Goal: Task Accomplishment & Management: Manage account settings

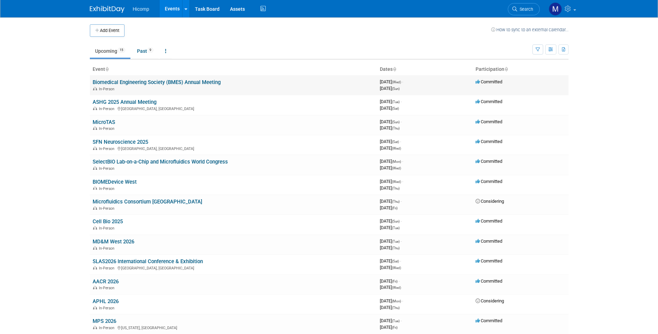
click at [182, 85] on link "Biomedical Engineering Society (BMES) Annual Meeting" at bounding box center [157, 82] width 128 height 6
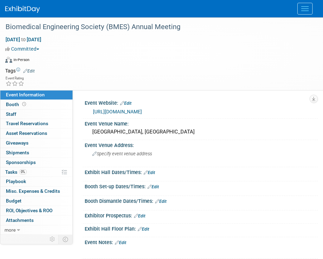
click at [153, 172] on link "Edit" at bounding box center [149, 172] width 11 height 5
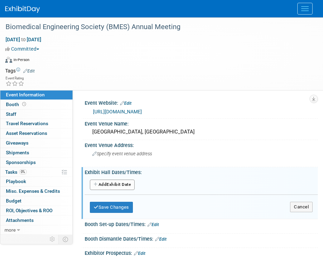
click at [127, 183] on button "Add Another Exhibit Date" at bounding box center [112, 185] width 45 height 10
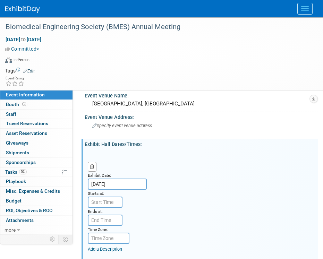
scroll to position [69, 0]
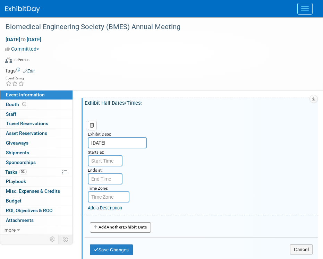
click at [110, 145] on input "[DATE]" at bounding box center [117, 142] width 59 height 11
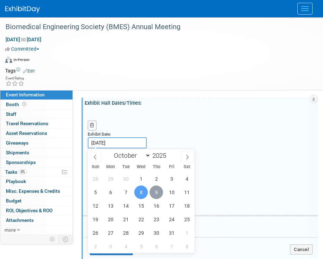
click at [155, 194] on span "9" at bounding box center [156, 193] width 14 height 14
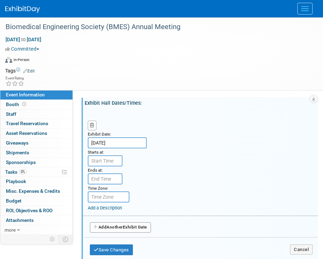
click at [109, 143] on input "[DATE]" at bounding box center [117, 142] width 59 height 11
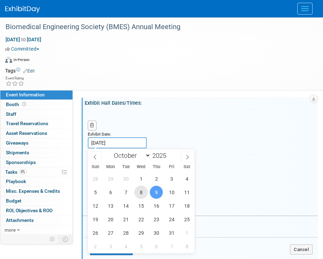
click at [138, 192] on span "8" at bounding box center [141, 193] width 14 height 14
type input "[DATE]"
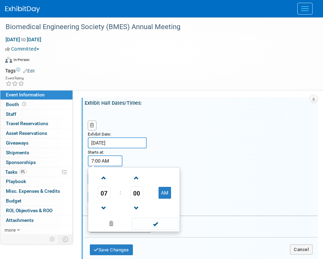
click at [107, 162] on input "7:00 AM" at bounding box center [105, 160] width 35 height 11
click at [108, 189] on span "07" at bounding box center [103, 193] width 13 height 12
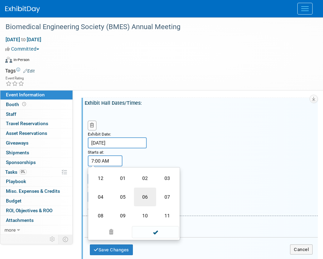
click at [145, 197] on td "06" at bounding box center [145, 197] width 22 height 19
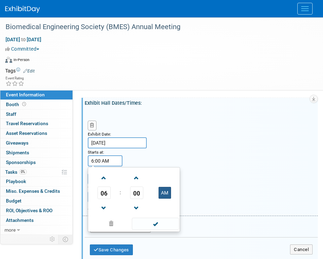
click at [161, 191] on button "AM" at bounding box center [164, 193] width 12 height 12
type input "6:00 PM"
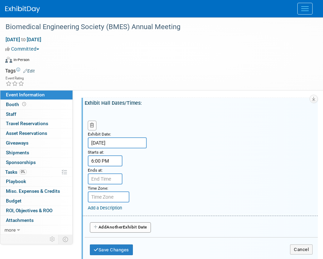
click at [155, 159] on div "Exhibit Date: [DATE] Starts at: 6:00 PM Ends at: Time Zone: Apply to all Add a …" at bounding box center [200, 162] width 235 height 106
click at [114, 179] on input "7:00 PM" at bounding box center [105, 178] width 35 height 11
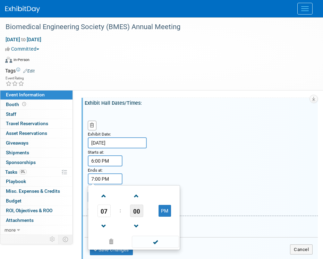
click at [133, 211] on span "00" at bounding box center [136, 211] width 13 height 12
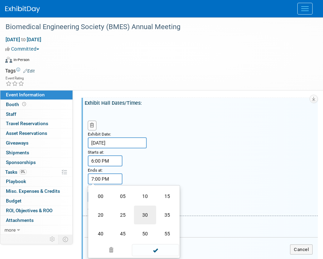
click at [141, 218] on td "30" at bounding box center [145, 215] width 22 height 19
type input "7:30 PM"
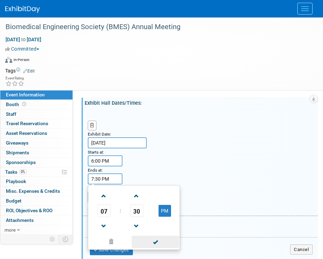
click at [144, 242] on span at bounding box center [155, 242] width 47 height 12
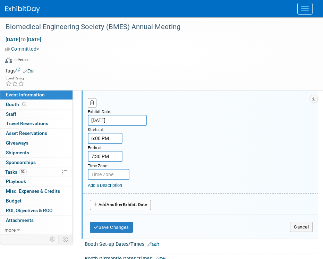
scroll to position [104, 0]
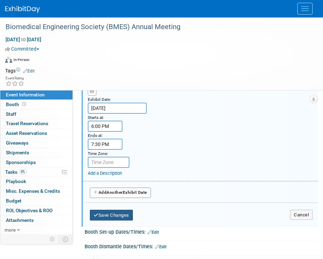
click at [122, 215] on button "Save Changes" at bounding box center [111, 215] width 43 height 11
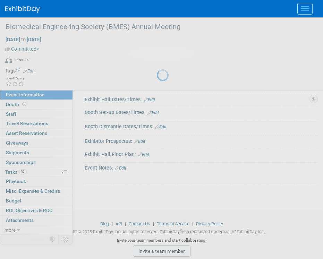
scroll to position [73, 0]
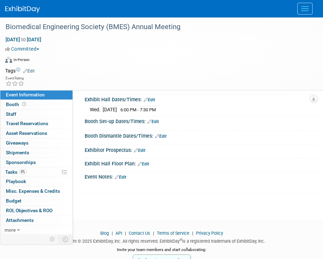
click at [157, 122] on link "Edit" at bounding box center [152, 121] width 11 height 5
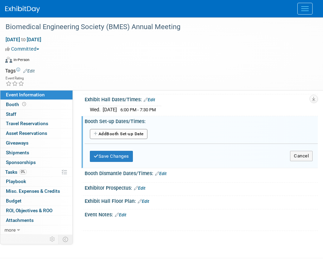
click at [133, 136] on button "Add Another Booth Set-up Date" at bounding box center [119, 134] width 58 height 10
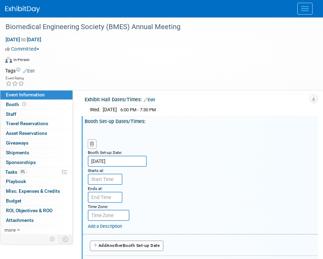
type input "7:00 AM"
click at [112, 182] on input "7:00 AM" at bounding box center [105, 179] width 35 height 11
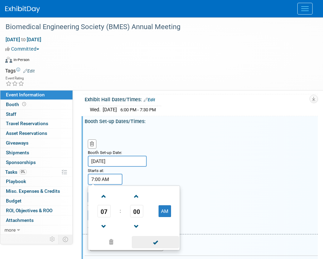
click at [155, 244] on span at bounding box center [155, 242] width 47 height 12
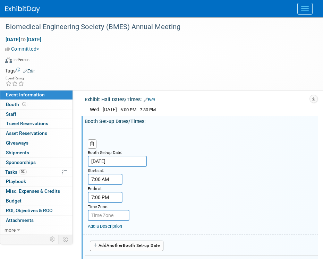
click at [110, 196] on input "7:00 PM" at bounding box center [105, 197] width 35 height 11
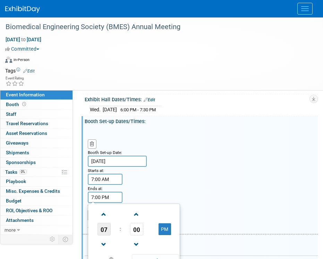
click at [102, 228] on span "07" at bounding box center [103, 229] width 13 height 12
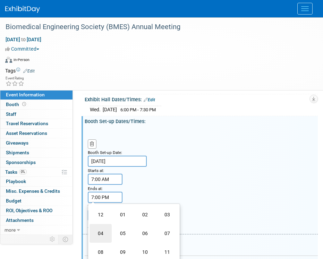
click at [108, 232] on td "04" at bounding box center [100, 233] width 22 height 19
type input "4:00 PM"
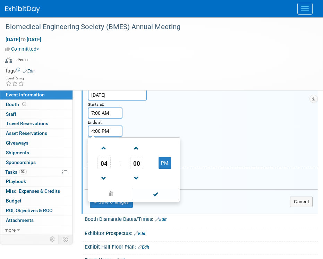
scroll to position [142, 0]
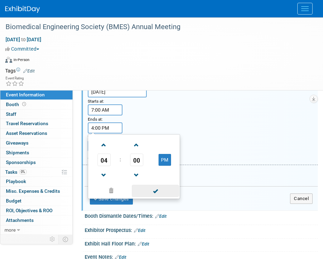
click at [148, 192] on span at bounding box center [155, 191] width 47 height 12
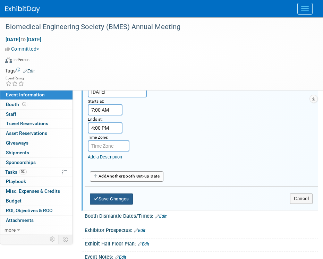
click at [126, 197] on button "Save Changes" at bounding box center [111, 199] width 43 height 11
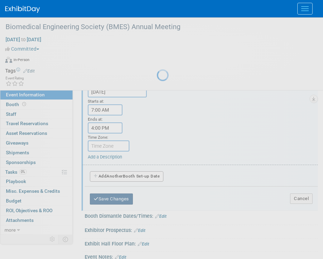
scroll to position [80, 0]
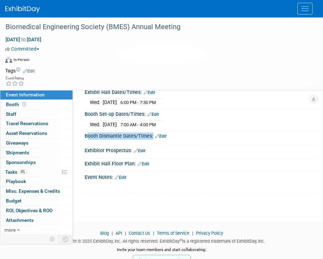
drag, startPoint x: 151, startPoint y: 137, endPoint x: 85, endPoint y: 134, distance: 65.9
click at [85, 134] on div "Booth Dismantle Dates/Times: Edit" at bounding box center [201, 135] width 233 height 9
copy div "Booth Dismantle Dates/Times"
click at [162, 135] on link "Edit" at bounding box center [160, 136] width 11 height 5
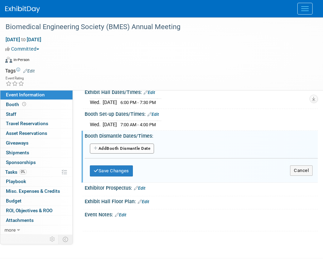
click at [120, 148] on button "Add Another Booth Dismantle Date" at bounding box center [122, 149] width 64 height 10
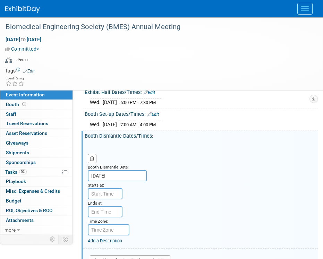
click at [125, 173] on input "[DATE]" at bounding box center [117, 175] width 59 height 11
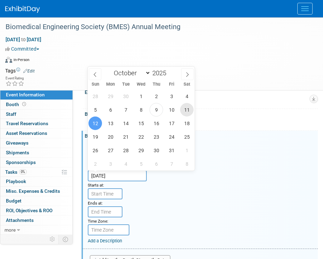
click at [183, 107] on span "11" at bounding box center [187, 110] width 14 height 14
type input "[DATE]"
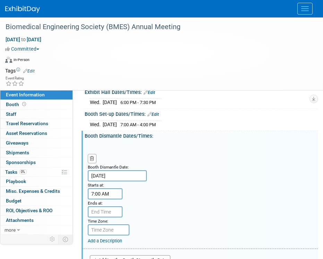
click at [111, 194] on input "7:00 AM" at bounding box center [105, 193] width 35 height 11
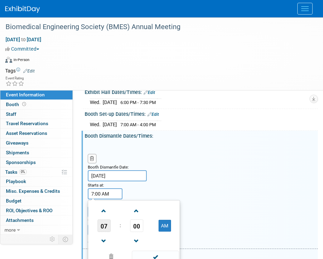
click at [106, 225] on span "07" at bounding box center [103, 226] width 13 height 12
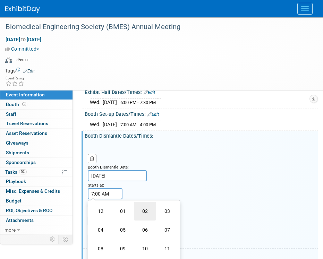
click at [144, 212] on td "02" at bounding box center [145, 211] width 22 height 19
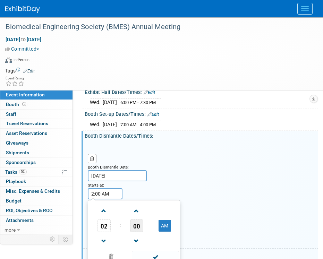
click at [134, 223] on span "00" at bounding box center [136, 226] width 13 height 12
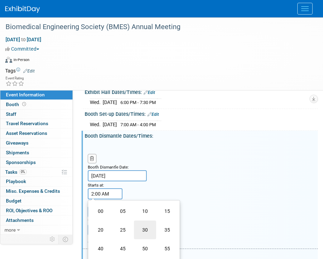
click at [135, 228] on td "30" at bounding box center [145, 230] width 22 height 19
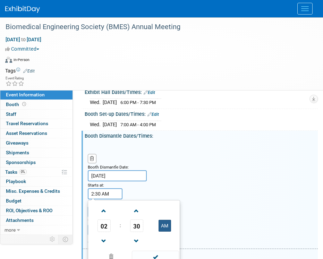
click at [160, 223] on button "AM" at bounding box center [164, 226] width 12 height 12
type input "2:30 PM"
drag, startPoint x: 153, startPoint y: 255, endPoint x: 143, endPoint y: 253, distance: 10.3
click at [153, 255] on span at bounding box center [155, 257] width 47 height 12
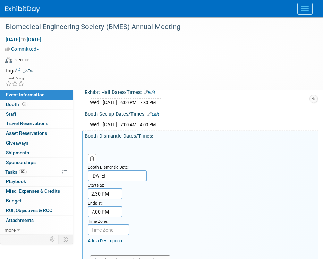
click at [108, 212] on input "7:00 PM" at bounding box center [105, 211] width 35 height 11
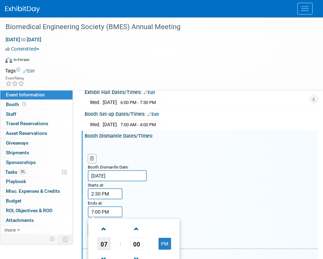
click at [102, 241] on span "07" at bounding box center [103, 244] width 13 height 12
click at [145, 245] on td "06" at bounding box center [145, 248] width 22 height 19
type input "6:00 PM"
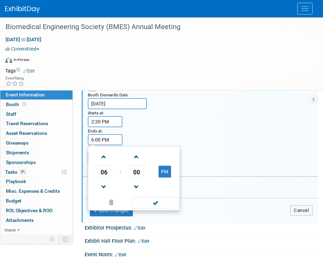
scroll to position [219, 0]
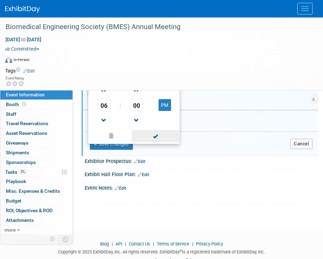
click at [154, 135] on span at bounding box center [155, 136] width 47 height 12
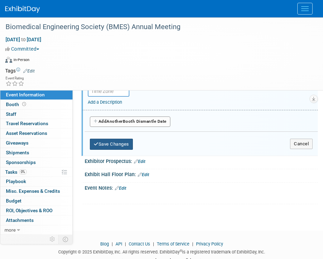
click at [121, 145] on button "Save Changes" at bounding box center [111, 144] width 43 height 11
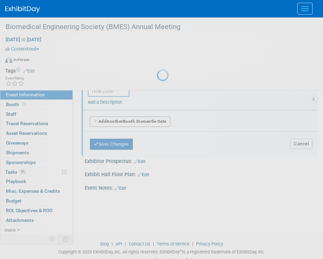
scroll to position [87, 0]
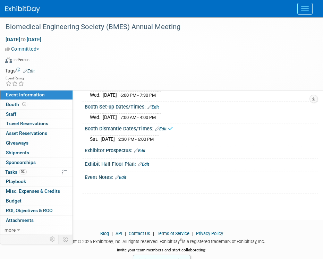
drag, startPoint x: 131, startPoint y: 150, endPoint x: 80, endPoint y: 150, distance: 51.7
click at [80, 150] on div "Event Information Event Info Booth Booth 0 Staff 0 Staff 0 Travel Reservations …" at bounding box center [161, 62] width 323 height 264
click at [86, 151] on div "Exhibitor Prospectus: Edit" at bounding box center [201, 149] width 233 height 9
drag, startPoint x: 86, startPoint y: 151, endPoint x: 130, endPoint y: 151, distance: 44.7
click at [130, 151] on div "Exhibitor Prospectus: Edit" at bounding box center [201, 149] width 233 height 9
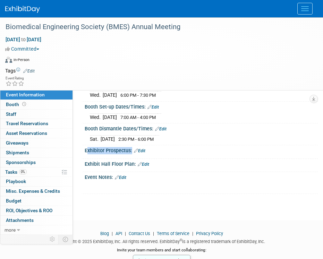
copy div "Exhibitor Prospectus"
click at [145, 164] on link "Edit" at bounding box center [143, 164] width 11 height 5
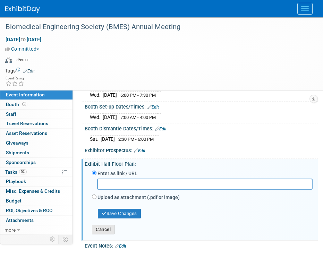
click at [111, 230] on button "Cancel" at bounding box center [103, 230] width 23 height 10
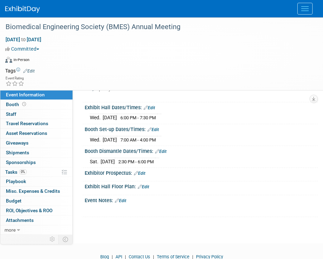
scroll to position [53, 0]
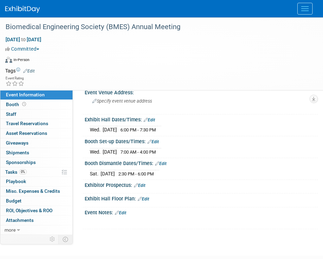
click at [149, 117] on div "Exhibit Hall Dates/Times: Edit" at bounding box center [201, 118] width 233 height 9
click at [150, 118] on link "Edit" at bounding box center [149, 120] width 11 height 5
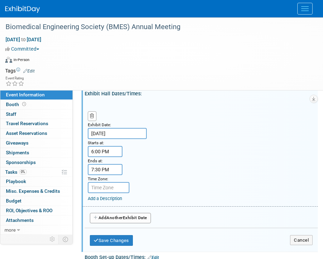
scroll to position [122, 0]
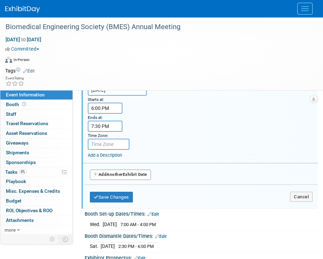
click at [110, 176] on span "Another" at bounding box center [114, 174] width 16 height 5
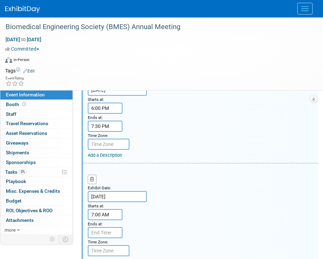
click at [114, 213] on input "7:00 AM" at bounding box center [105, 214] width 35 height 11
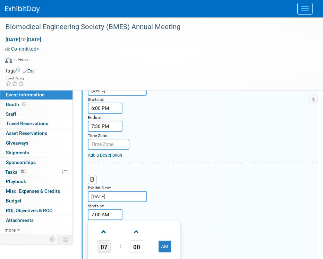
click at [106, 246] on span "07" at bounding box center [103, 246] width 13 height 12
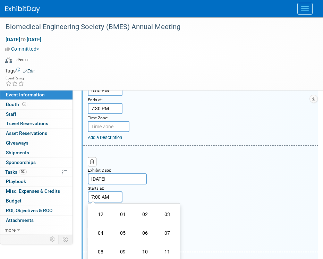
scroll to position [157, 0]
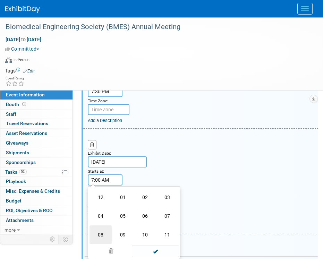
click at [102, 232] on td "08" at bounding box center [100, 234] width 22 height 19
type input "8:00 AM"
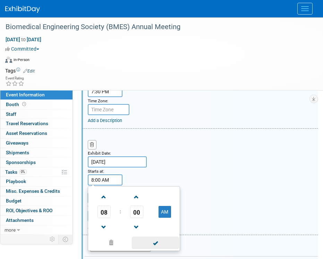
click at [154, 243] on span at bounding box center [155, 243] width 47 height 12
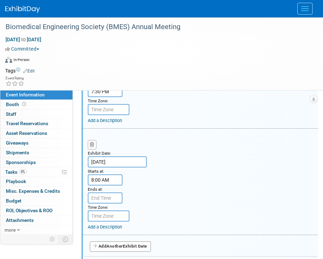
scroll to position [191, 0]
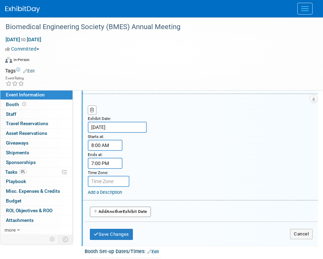
click at [108, 164] on input "7:00 PM" at bounding box center [105, 163] width 35 height 11
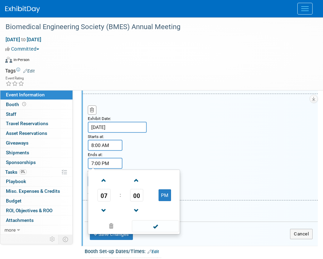
click at [109, 194] on span "07" at bounding box center [103, 195] width 13 height 12
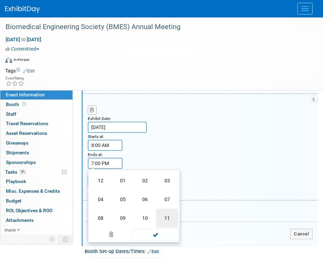
click at [161, 220] on td "11" at bounding box center [167, 218] width 22 height 19
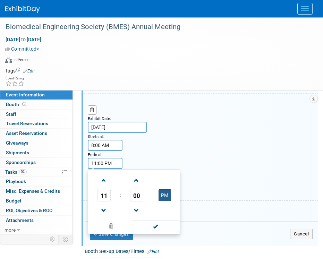
click at [161, 191] on button "PM" at bounding box center [164, 195] width 12 height 12
type input "11:00 AM"
click at [154, 226] on span at bounding box center [155, 226] width 47 height 12
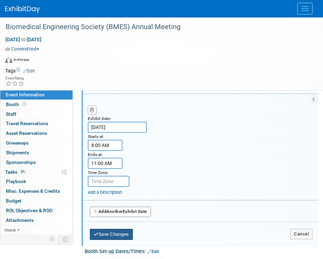
click at [118, 235] on button "Save Changes" at bounding box center [111, 234] width 43 height 11
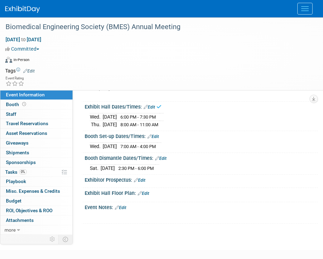
scroll to position [53, 0]
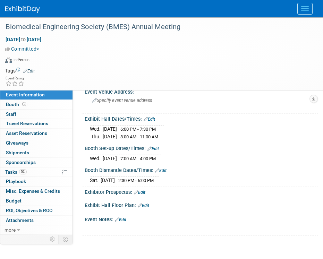
click at [151, 119] on link "Edit" at bounding box center [149, 119] width 11 height 5
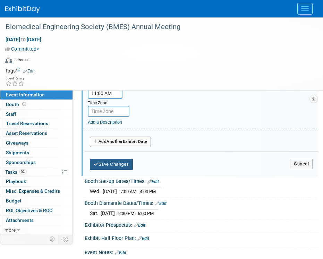
click at [107, 166] on button "Save Changes" at bounding box center [111, 164] width 43 height 11
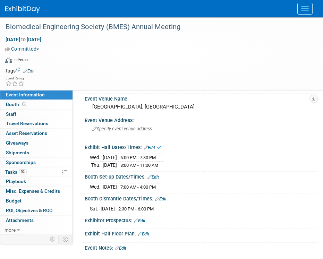
scroll to position [19, 0]
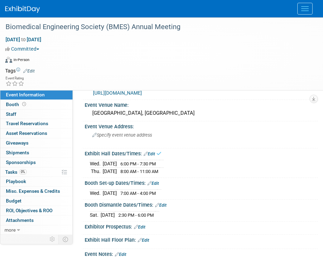
click at [152, 153] on link "Edit" at bounding box center [149, 154] width 11 height 5
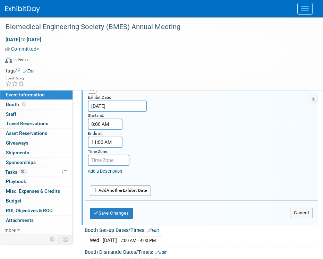
scroll to position [261, 0]
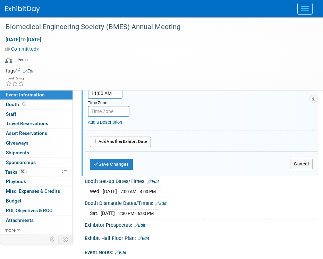
click at [116, 139] on span "Another" at bounding box center [114, 141] width 16 height 5
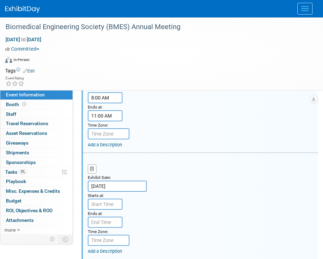
scroll to position [227, 0]
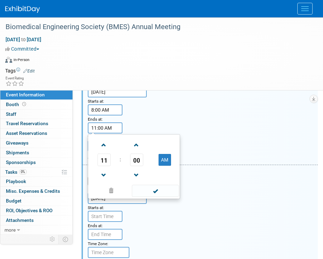
click at [109, 128] on input "11:00 AM" at bounding box center [105, 127] width 35 height 11
click at [108, 159] on span "11" at bounding box center [103, 160] width 13 height 12
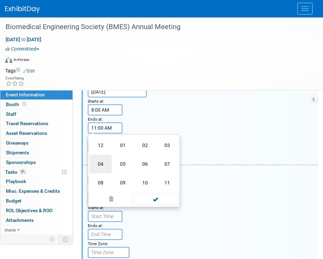
click at [103, 165] on td "04" at bounding box center [100, 164] width 22 height 19
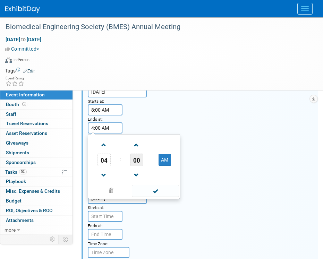
click at [135, 165] on span "00" at bounding box center [136, 160] width 13 height 12
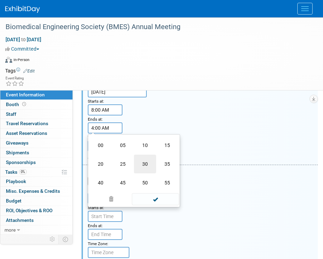
click at [142, 165] on td "30" at bounding box center [145, 164] width 22 height 19
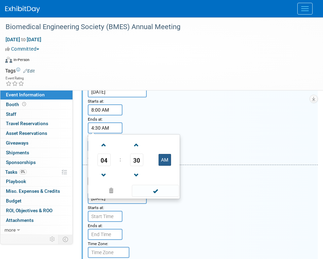
click at [158, 159] on button "AM" at bounding box center [164, 160] width 12 height 12
type input "4:30 PM"
click at [158, 195] on span at bounding box center [155, 191] width 47 height 12
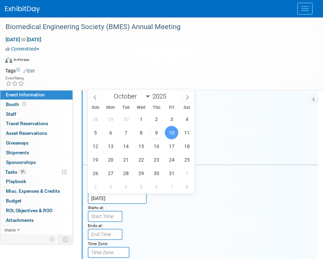
click at [111, 199] on input "[DATE]" at bounding box center [117, 198] width 59 height 11
drag, startPoint x: 111, startPoint y: 199, endPoint x: 110, endPoint y: 214, distance: 14.7
click at [110, 214] on input "7:00 AM" at bounding box center [105, 216] width 35 height 11
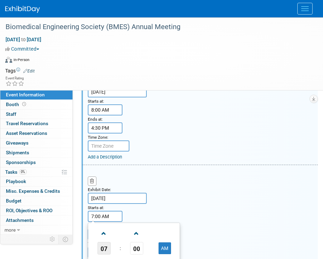
click at [100, 247] on span "07" at bounding box center [103, 248] width 13 height 12
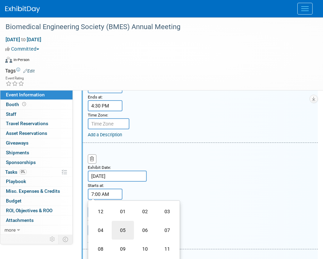
scroll to position [261, 0]
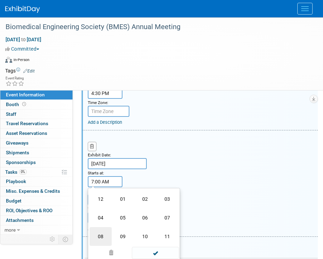
click at [106, 235] on td "08" at bounding box center [100, 236] width 22 height 19
type input "8:00 AM"
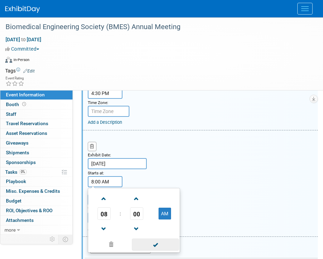
click at [158, 242] on span at bounding box center [155, 245] width 47 height 12
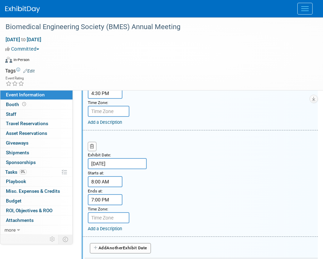
click at [102, 198] on input "7:00 PM" at bounding box center [105, 199] width 35 height 11
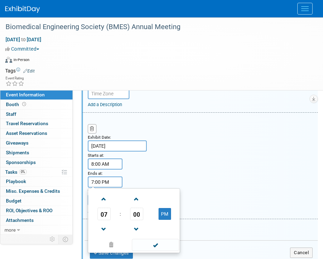
scroll to position [296, 0]
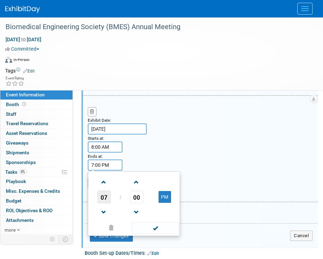
click at [103, 194] on span "07" at bounding box center [103, 197] width 13 height 12
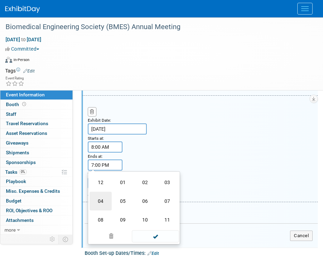
click at [102, 198] on td "04" at bounding box center [100, 201] width 22 height 19
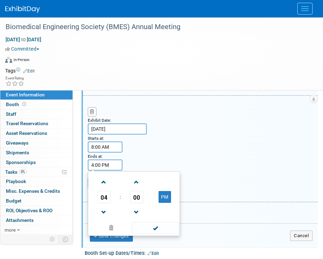
click at [128, 200] on td "00" at bounding box center [136, 197] width 29 height 12
click at [132, 198] on span "00" at bounding box center [136, 197] width 13 height 12
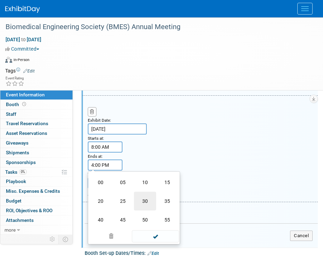
click at [144, 199] on td "30" at bounding box center [145, 201] width 22 height 19
type input "4:30 PM"
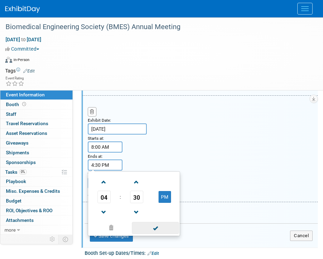
click at [154, 225] on span at bounding box center [155, 228] width 47 height 12
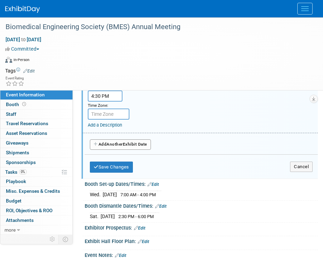
scroll to position [366, 0]
click at [101, 143] on button "Add Another Exhibit Date" at bounding box center [120, 144] width 61 height 10
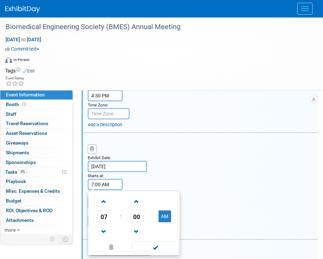
click at [106, 185] on input "7:00 AM" at bounding box center [105, 184] width 35 height 11
click at [104, 217] on span "07" at bounding box center [103, 216] width 13 height 12
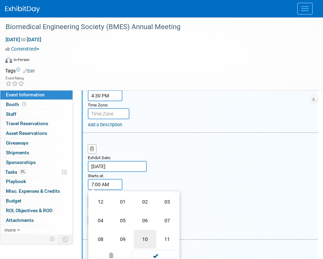
click at [148, 237] on td "10" at bounding box center [145, 239] width 22 height 19
type input "10:00 AM"
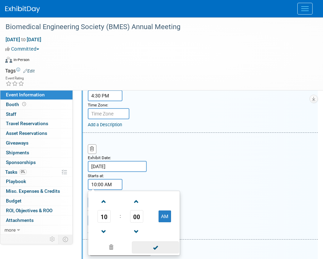
click at [157, 247] on span at bounding box center [155, 247] width 47 height 12
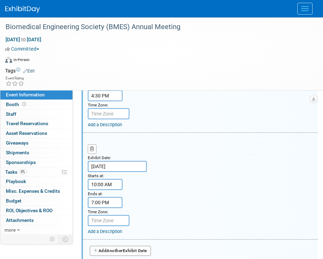
click at [111, 204] on input "7:00 PM" at bounding box center [105, 202] width 35 height 11
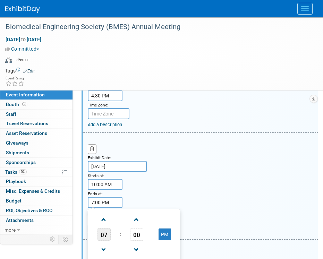
click at [104, 239] on span "07" at bounding box center [103, 234] width 13 height 12
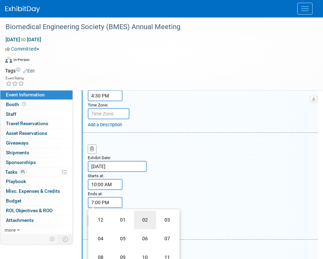
click at [144, 220] on td "02" at bounding box center [145, 220] width 22 height 19
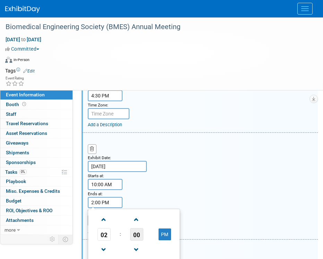
click at [135, 231] on span "00" at bounding box center [136, 234] width 13 height 12
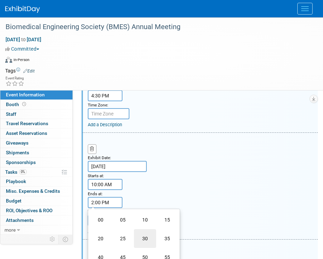
click at [138, 239] on td "30" at bounding box center [145, 238] width 22 height 19
type input "2:30 PM"
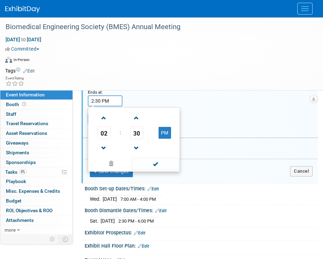
scroll to position [470, 0]
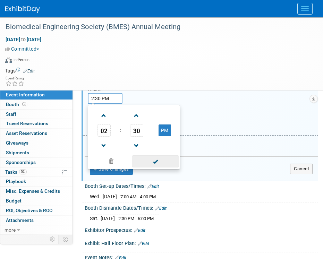
click at [150, 162] on span at bounding box center [155, 161] width 47 height 12
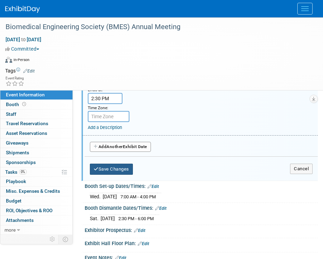
click at [130, 169] on button "Save Changes" at bounding box center [111, 169] width 43 height 11
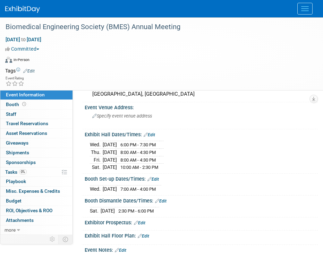
scroll to position [53, 0]
